Goal: Task Accomplishment & Management: Complete application form

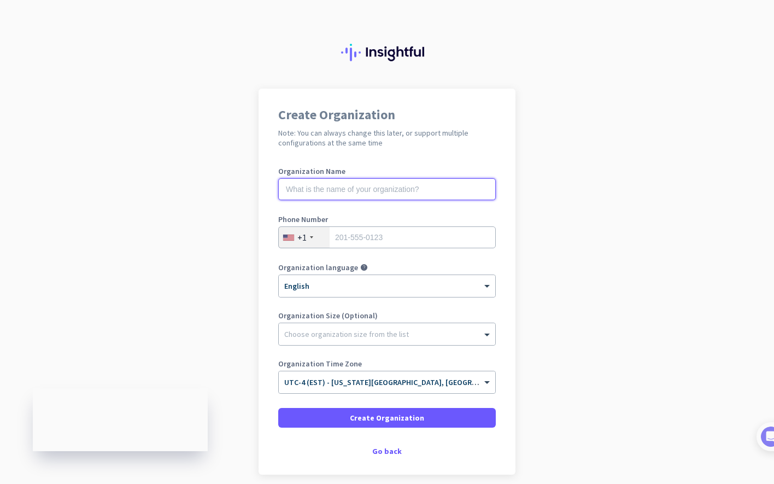
click at [412, 180] on input "text" at bounding box center [387, 189] width 218 height 22
type input "Mercor"
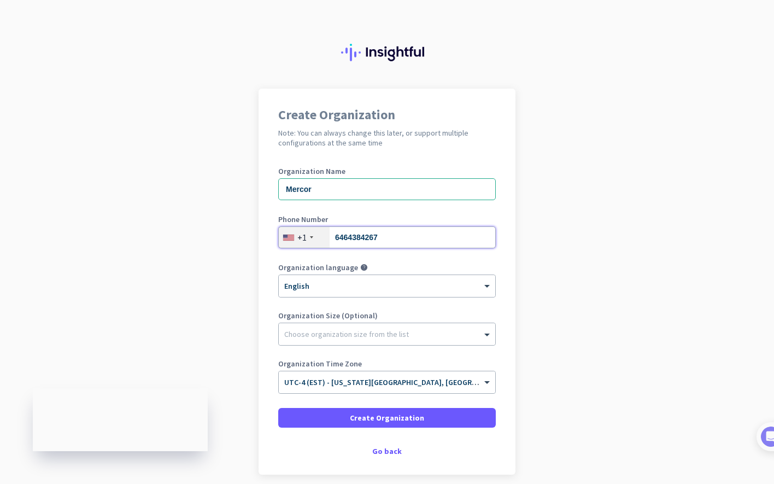
type input "6464384267"
click at [247, 322] on app-onboarding-organization "Create Organization Note: You can always change this later, or support multiple…" at bounding box center [387, 309] width 774 height 441
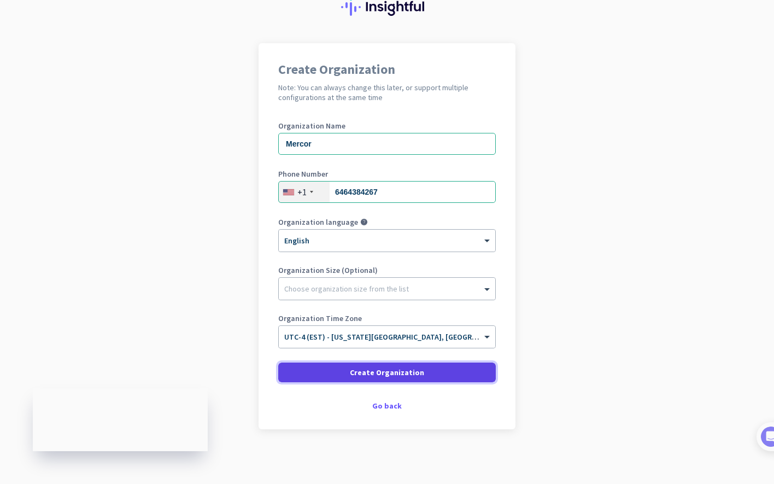
click at [346, 367] on span at bounding box center [387, 372] width 218 height 26
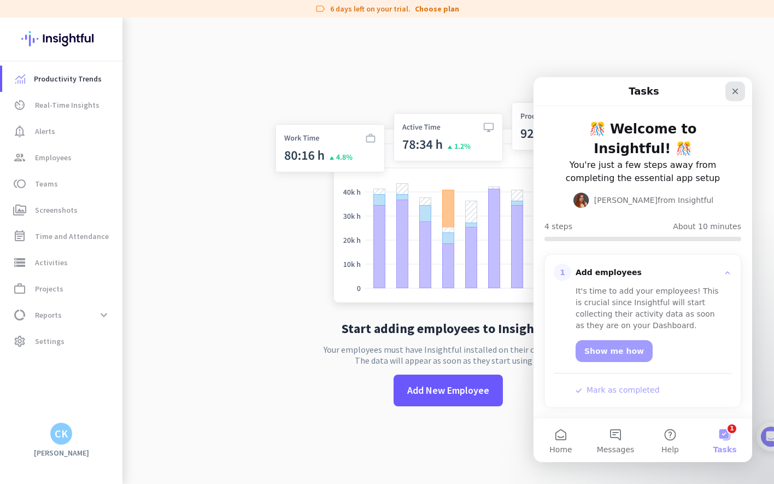
click at [733, 94] on icon "Close" at bounding box center [735, 91] width 9 height 9
